Goal: Check status: Check status

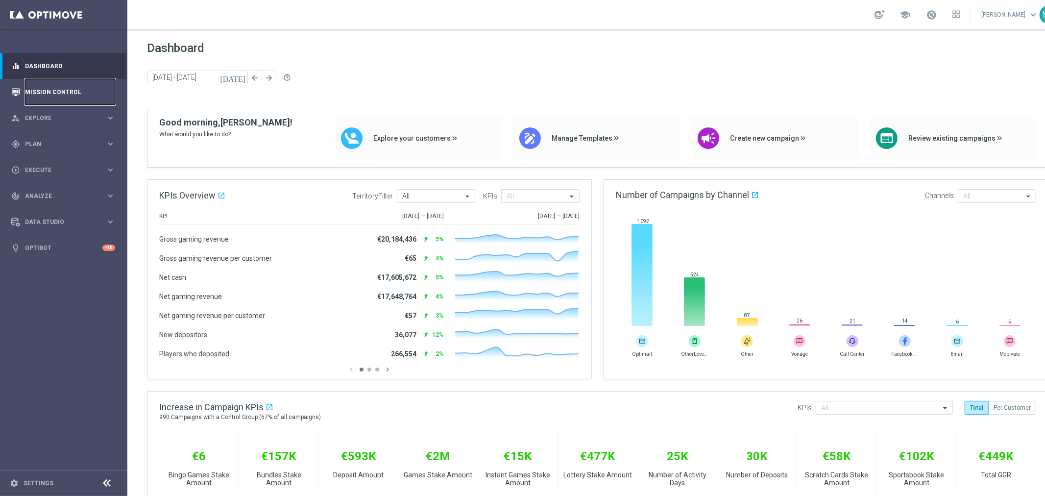
click at [58, 94] on link "Mission Control" at bounding box center [70, 92] width 90 height 26
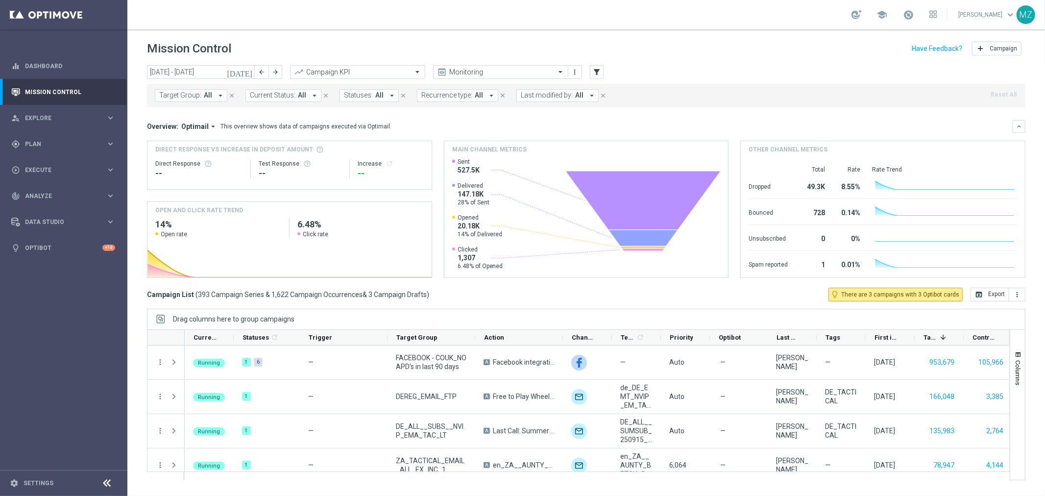
click at [271, 92] on span "Current Status:" at bounding box center [273, 95] width 46 height 8
click at [159, 95] on span "Target Group:" at bounding box center [180, 95] width 42 height 8
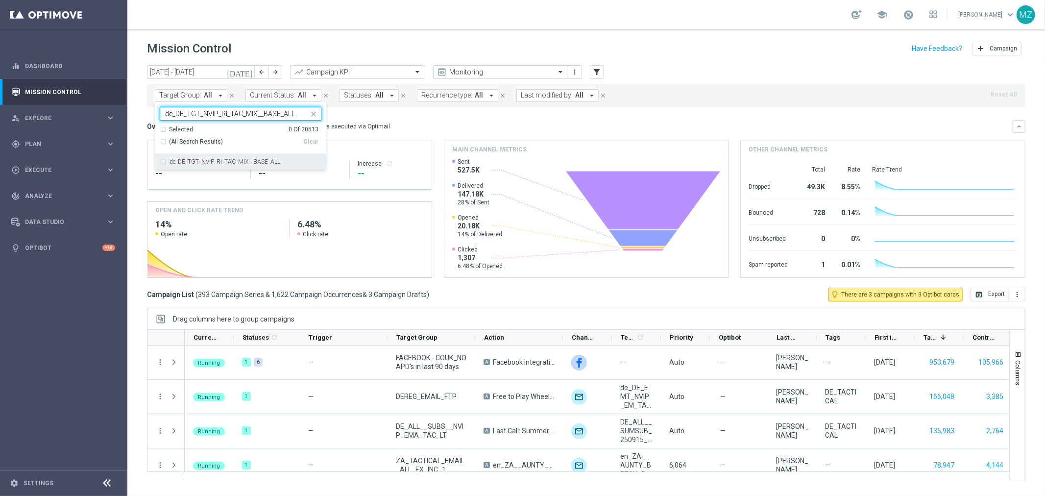
click at [194, 163] on label "de_DE_TGT_NVIP_RI_TAC_MIX__BASE_ALL" at bounding box center [225, 162] width 111 height 6
type input "de_DE_TGT_NVIP_RI_TAC_MIX__BASE_ALL"
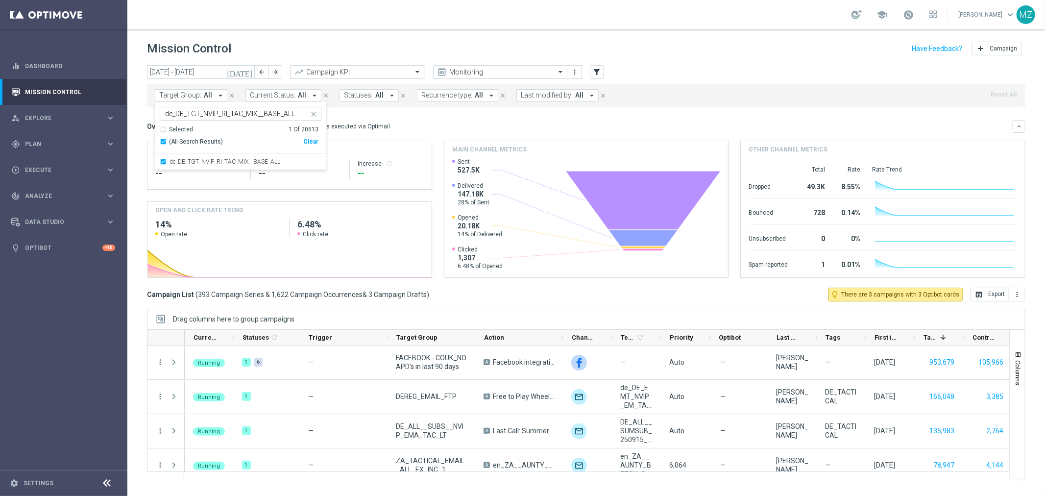
click at [248, 70] on icon "[DATE]" at bounding box center [240, 72] width 26 height 9
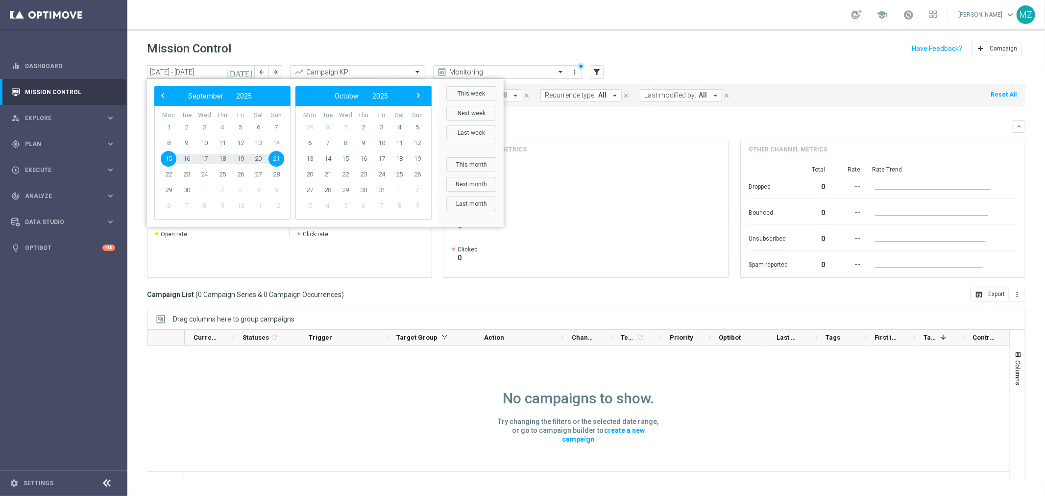
click at [166, 154] on span "15" at bounding box center [169, 159] width 16 height 16
click at [167, 154] on span "15" at bounding box center [169, 159] width 16 height 16
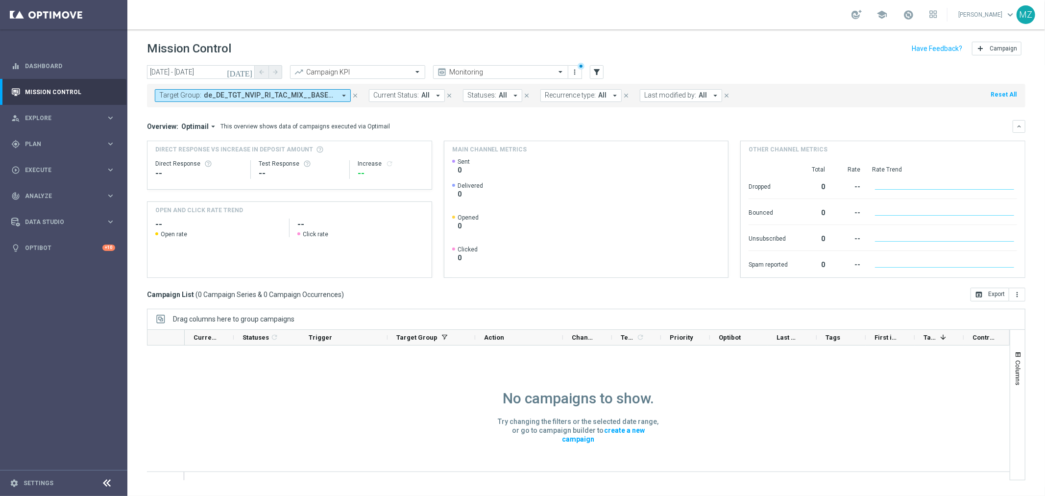
click at [248, 74] on icon "[DATE]" at bounding box center [240, 72] width 26 height 9
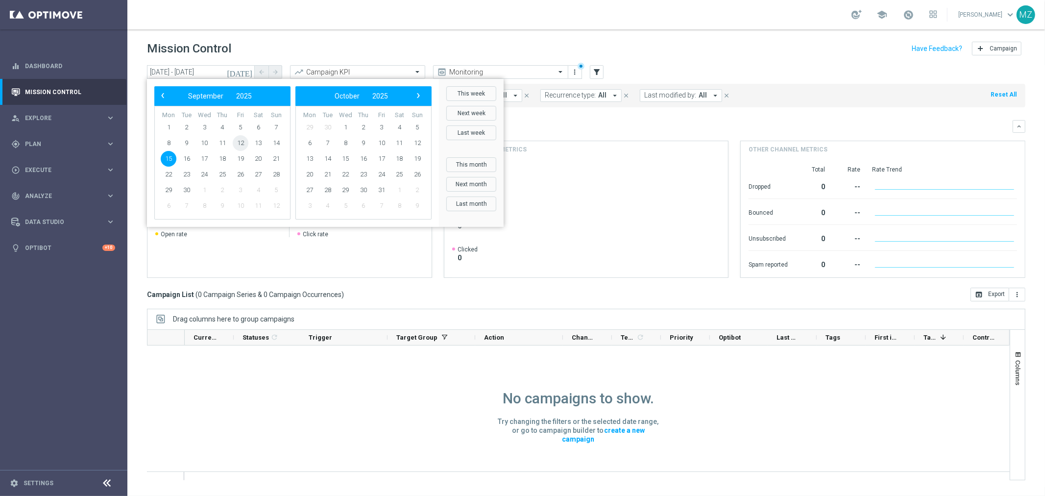
click at [246, 146] on span "12" at bounding box center [241, 143] width 16 height 16
click at [239, 140] on span "12" at bounding box center [241, 143] width 16 height 16
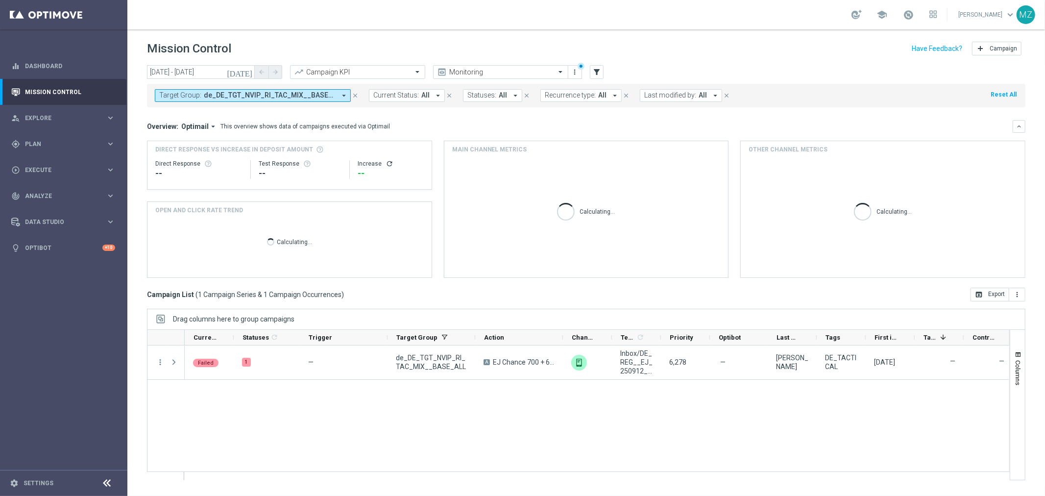
click at [248, 71] on icon "[DATE]" at bounding box center [240, 72] width 26 height 9
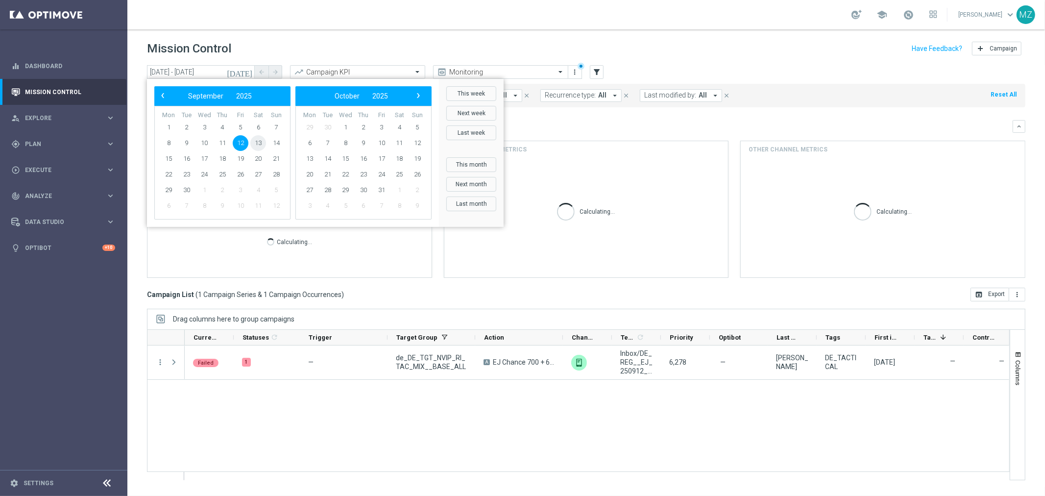
click at [256, 143] on span "13" at bounding box center [258, 143] width 16 height 16
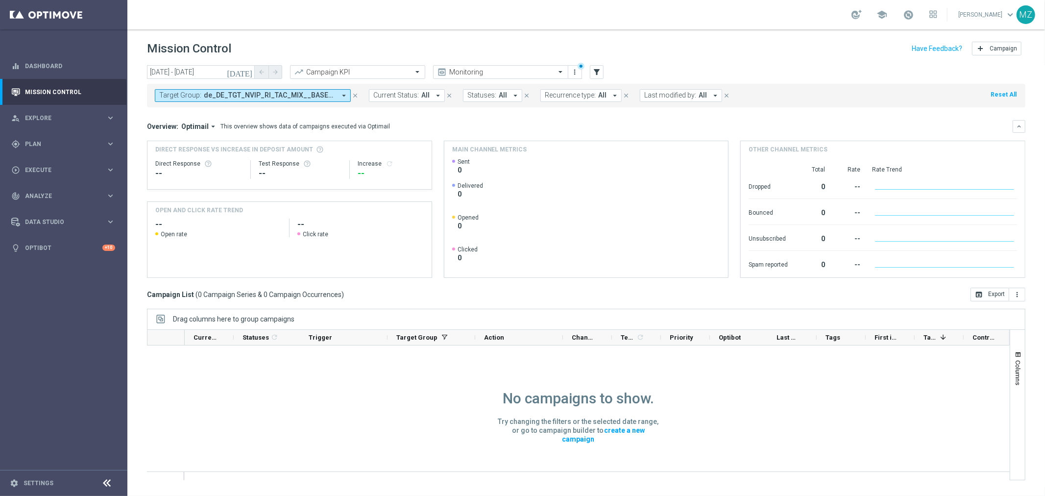
click at [248, 74] on icon "[DATE]" at bounding box center [240, 72] width 26 height 9
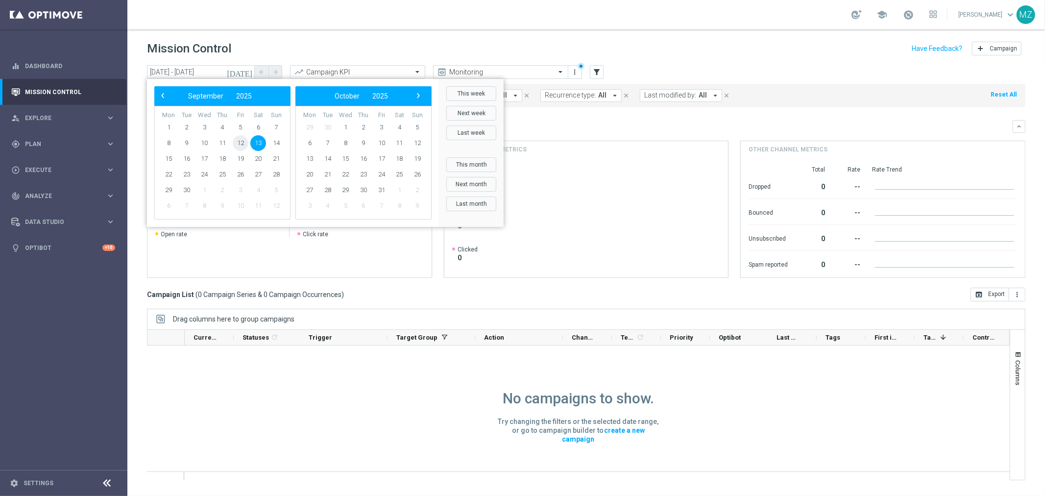
click at [242, 142] on span "12" at bounding box center [241, 143] width 16 height 16
type input "[DATE] - [DATE]"
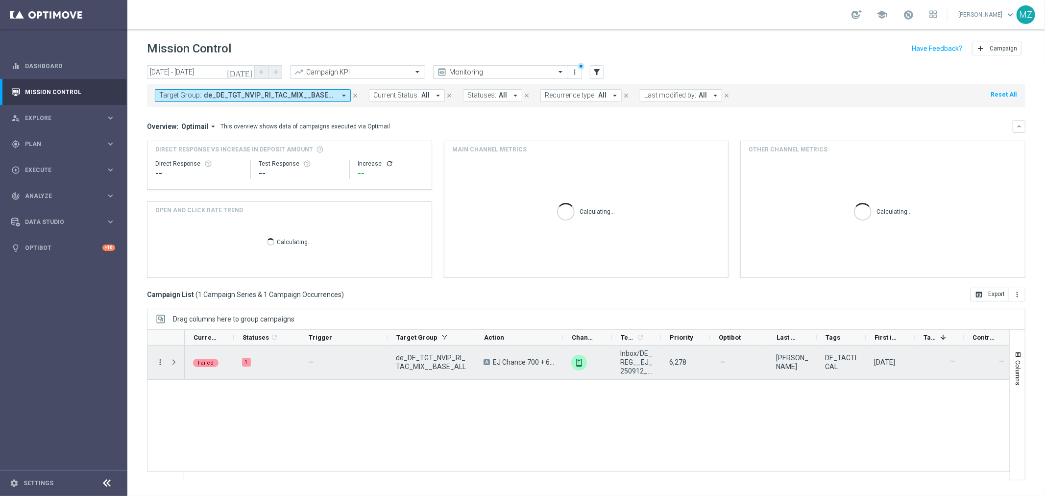
click at [159, 361] on icon "more_vert" at bounding box center [160, 362] width 9 height 9
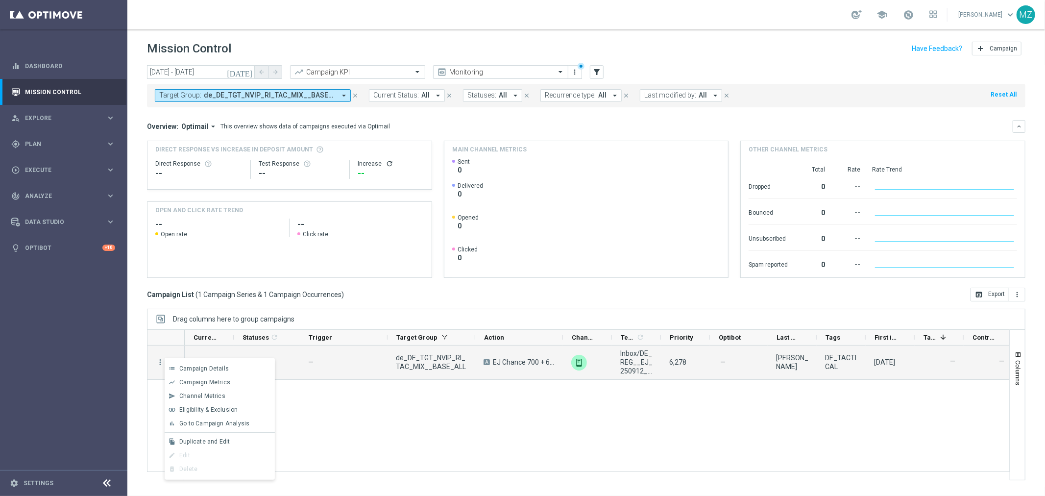
click at [414, 432] on div "Failed 1 — de_DE_TGT_NVIP_RI_TAC_MIX__BASE_ALL A EJ Chance 700 + 6 lines for EJ…" at bounding box center [597, 413] width 825 height 134
click at [173, 361] on span "Press SPACE to select this row." at bounding box center [174, 362] width 9 height 8
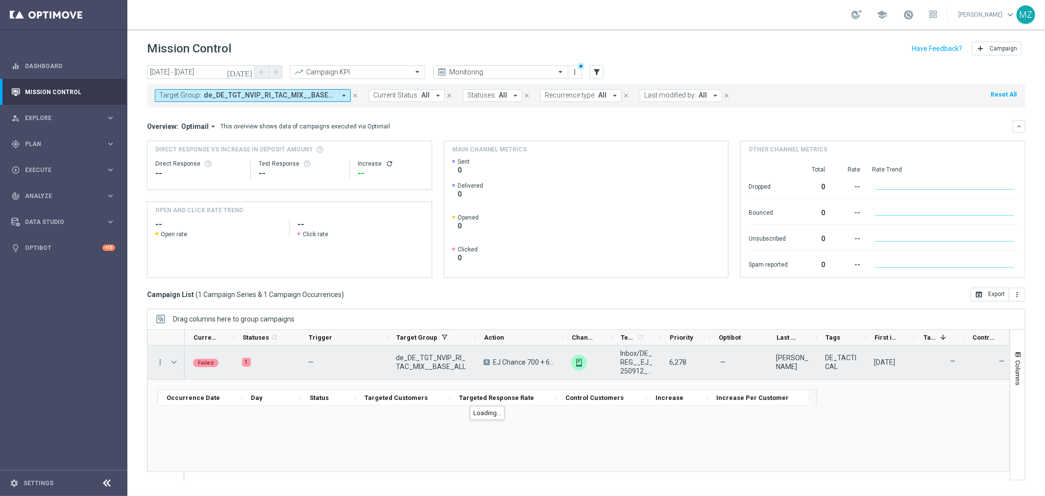
click at [173, 361] on span "Press SPACE to select this row." at bounding box center [174, 362] width 9 height 8
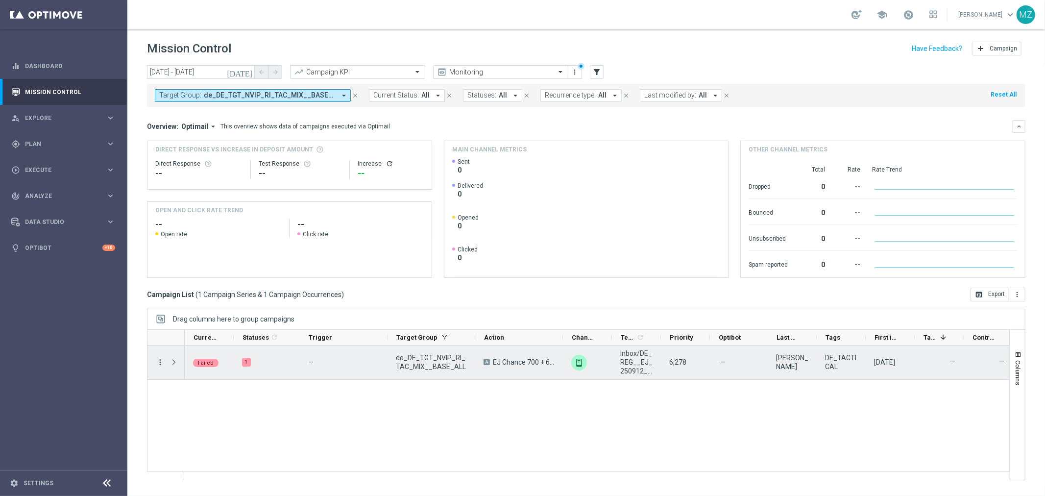
click at [159, 360] on icon "more_vert" at bounding box center [160, 362] width 9 height 9
click at [206, 368] on span "Campaign Details" at bounding box center [204, 368] width 50 height 7
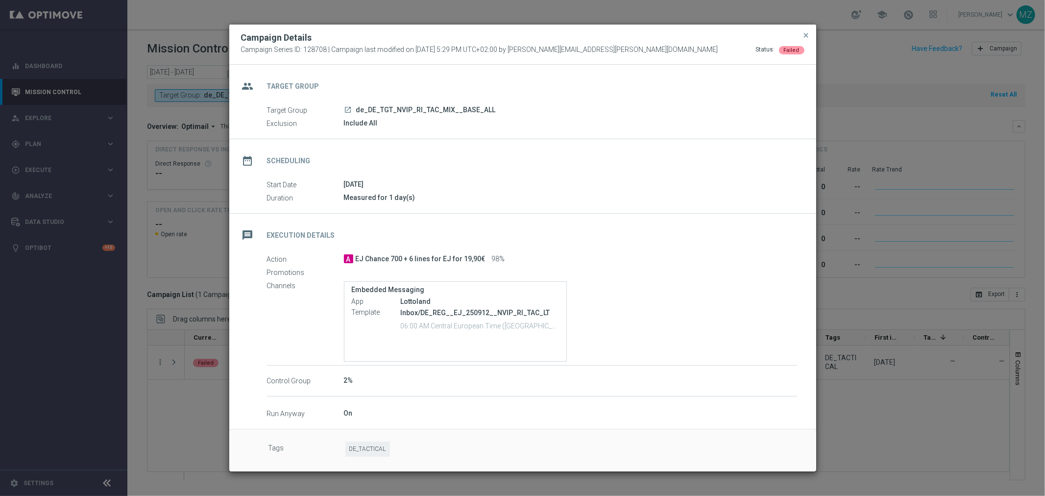
click at [367, 447] on span "DE_TACTICAL" at bounding box center [368, 449] width 45 height 15
click at [805, 35] on span "close" at bounding box center [807, 35] width 8 height 8
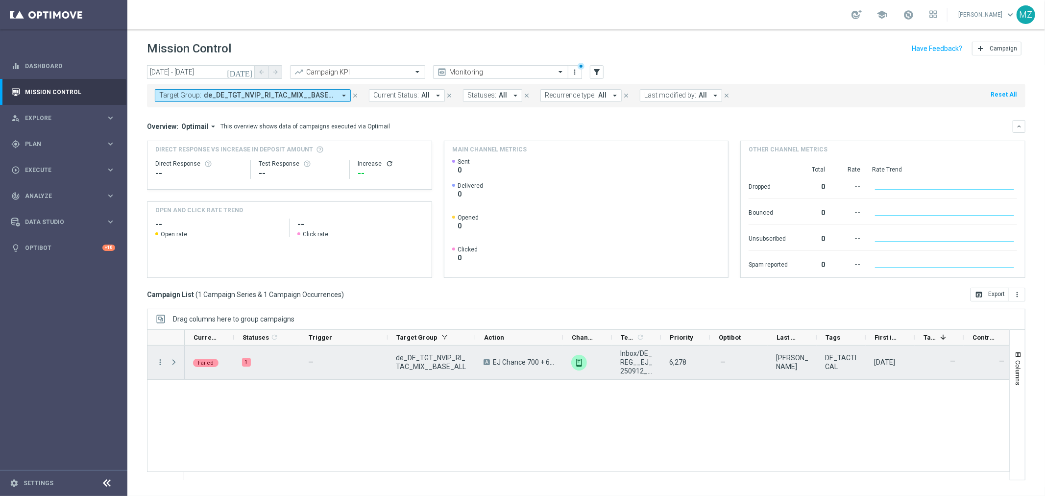
click at [172, 361] on span "Press SPACE to select this row." at bounding box center [174, 362] width 9 height 8
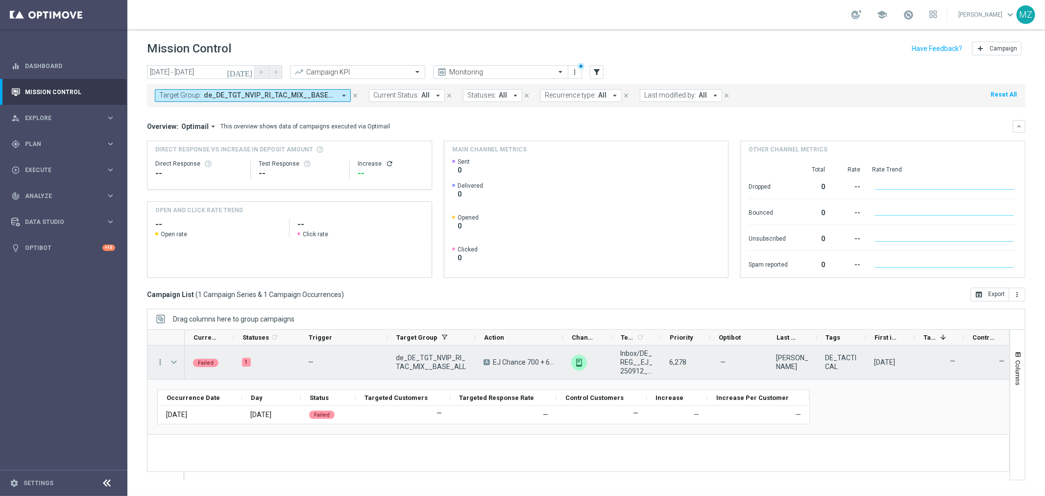
click at [172, 360] on span "Press SPACE to select this row." at bounding box center [174, 362] width 9 height 8
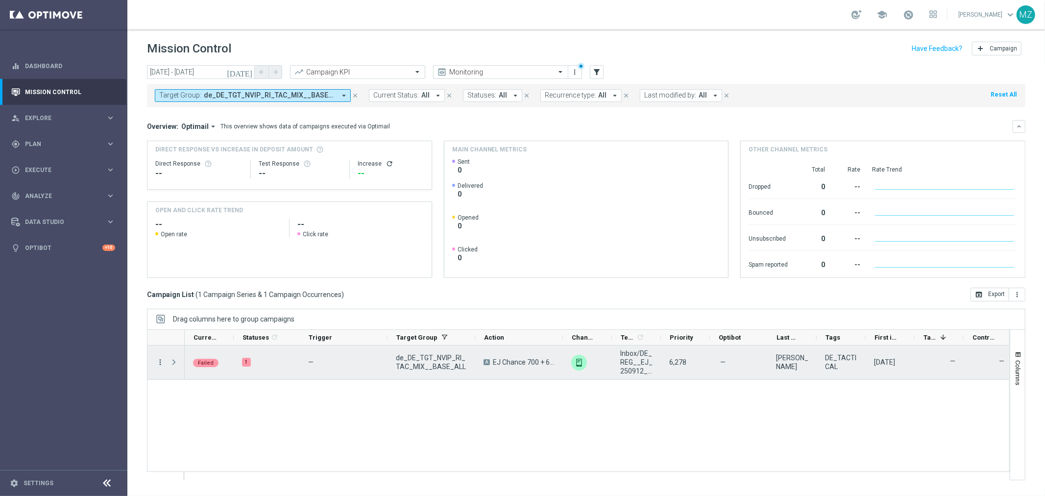
click at [159, 361] on icon "more_vert" at bounding box center [160, 362] width 9 height 9
click at [184, 370] on span "Campaign Details" at bounding box center [204, 368] width 50 height 7
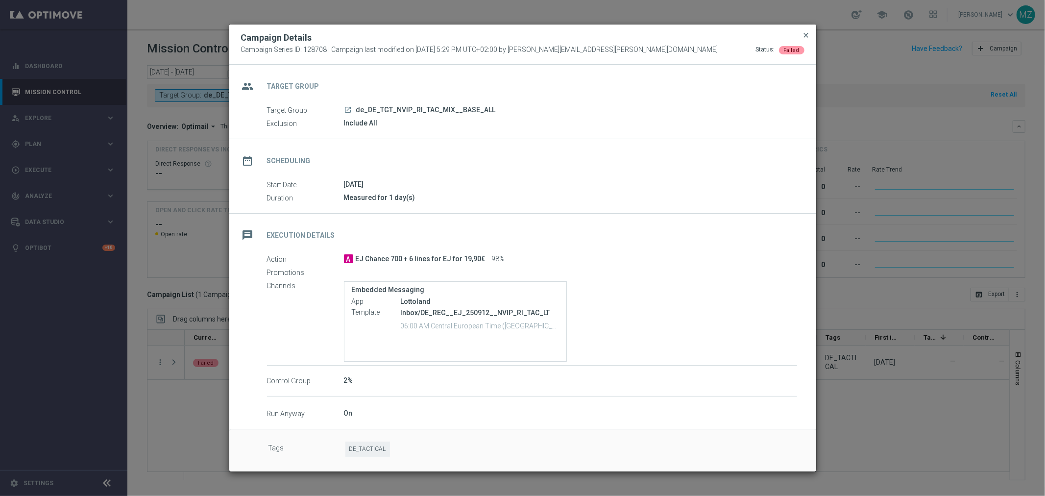
click at [805, 33] on span "close" at bounding box center [807, 35] width 8 height 8
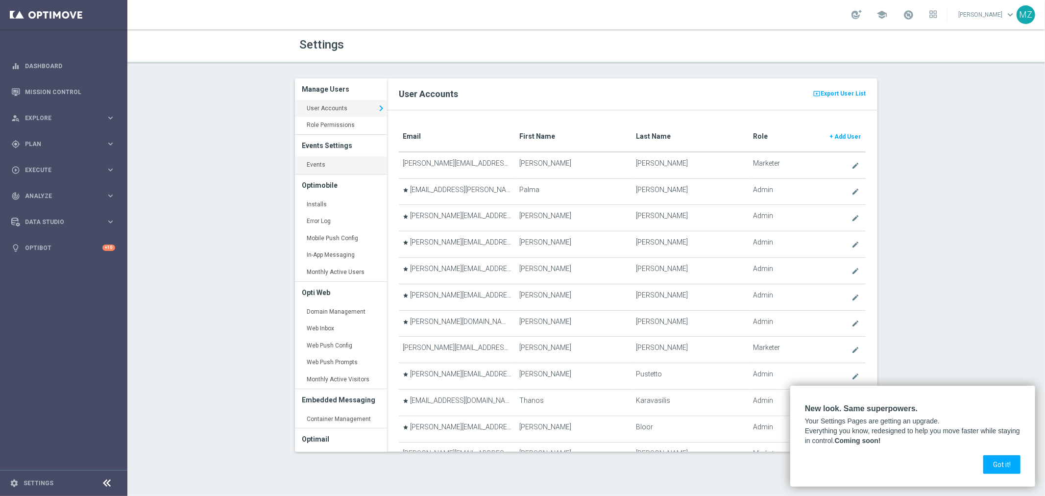
click at [319, 163] on link "Events keyboard_arrow_right" at bounding box center [341, 165] width 92 height 18
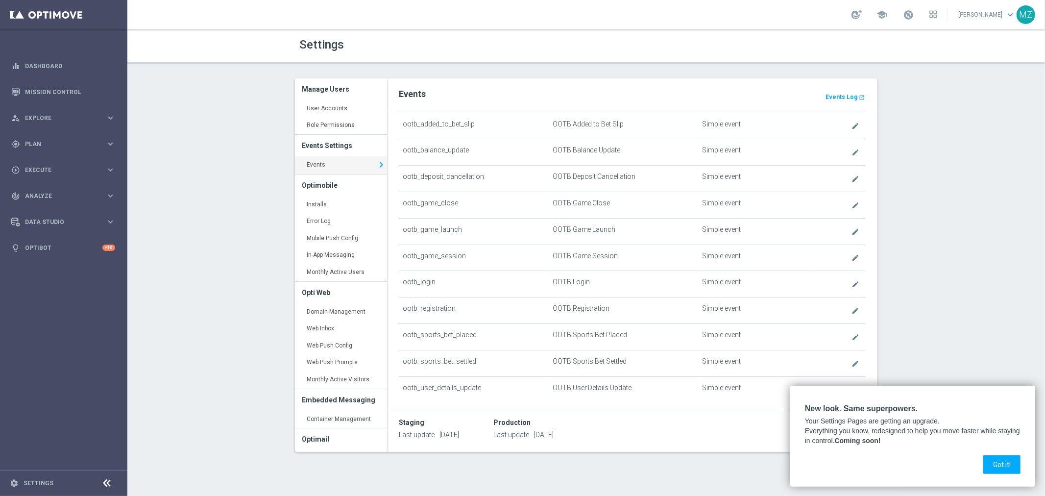
scroll to position [272, 0]
click at [1010, 459] on button "Got it!" at bounding box center [1002, 464] width 37 height 19
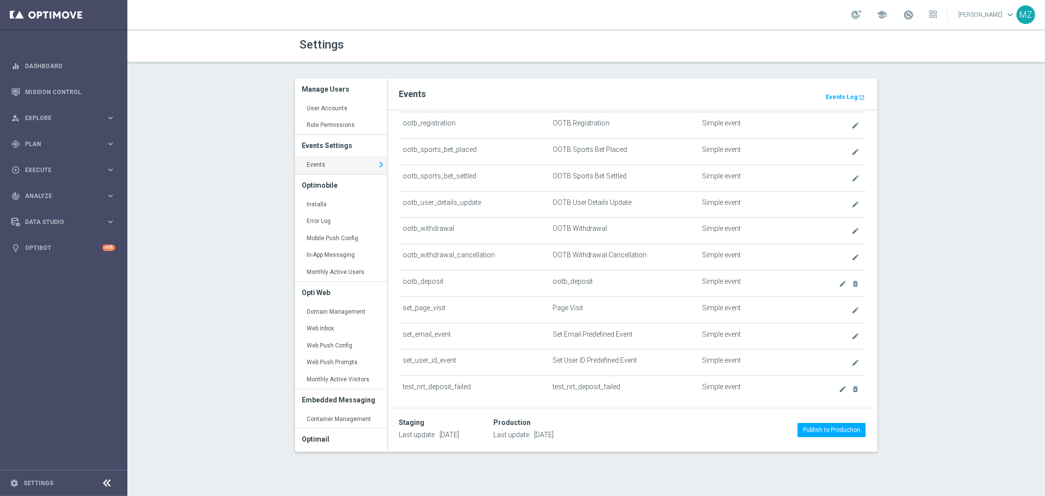
scroll to position [376, 0]
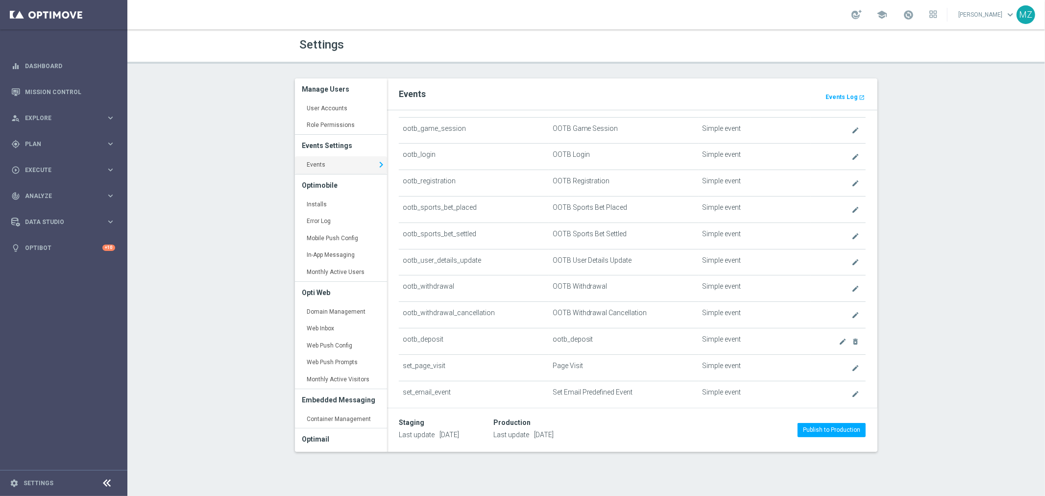
drag, startPoint x: 481, startPoint y: 211, endPoint x: 417, endPoint y: 208, distance: 63.8
click at [417, 208] on td "ootb_sports_bet_placed" at bounding box center [474, 209] width 150 height 26
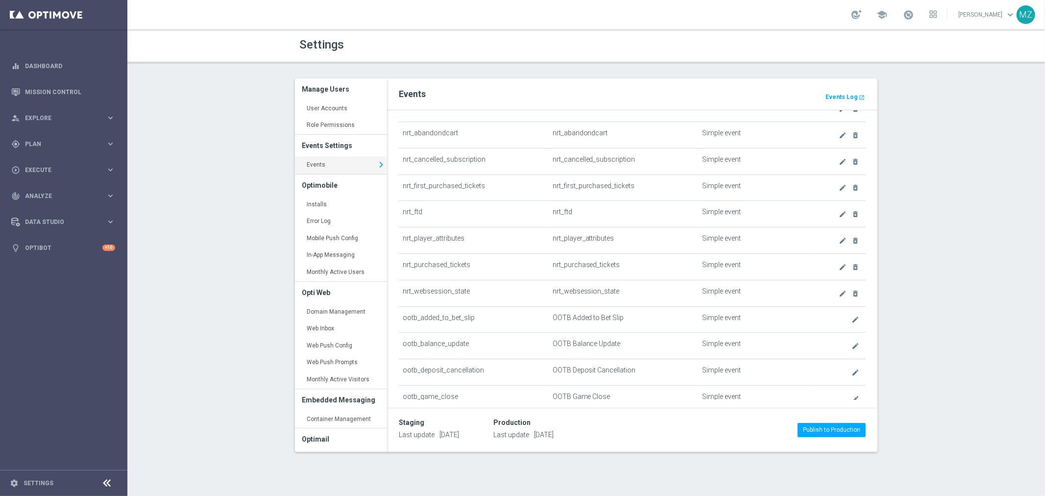
scroll to position [0, 0]
